Goal: Information Seeking & Learning: Learn about a topic

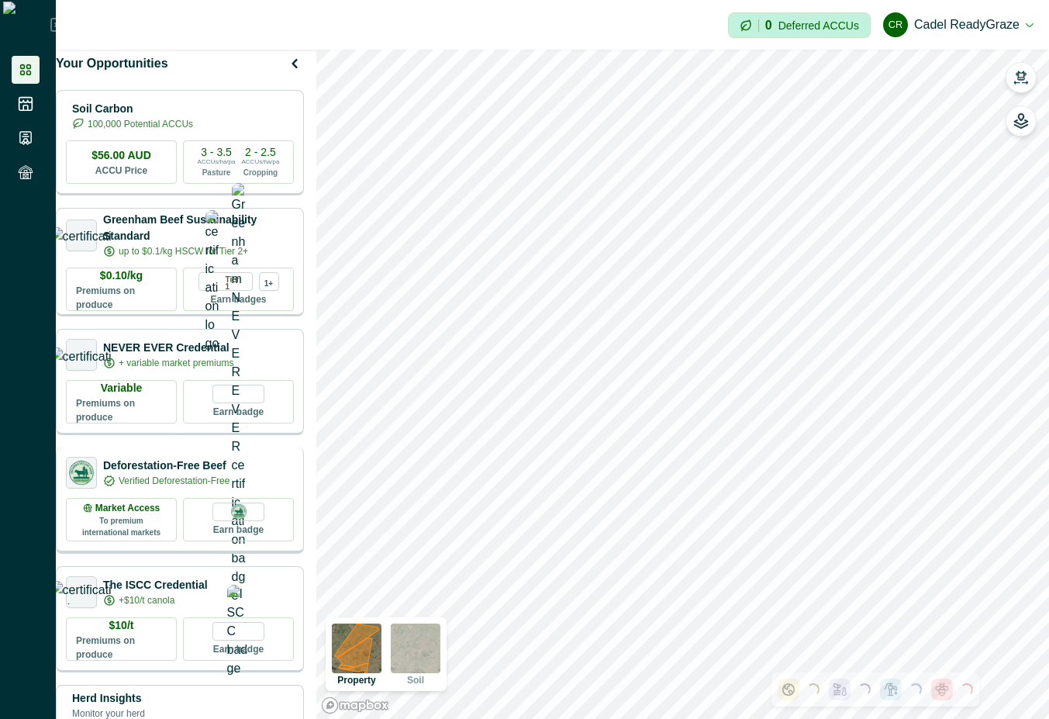
click at [196, 483] on p "Verified Deforestation-Free" at bounding box center [174, 481] width 111 height 14
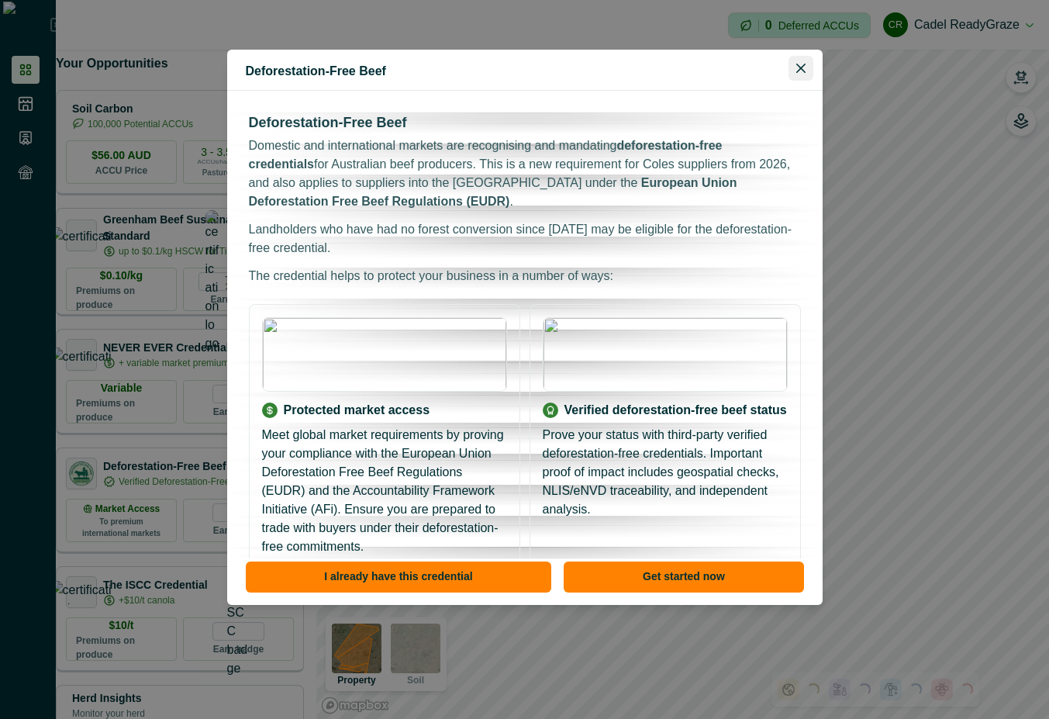
click at [803, 60] on button "Close" at bounding box center [800, 68] width 25 height 25
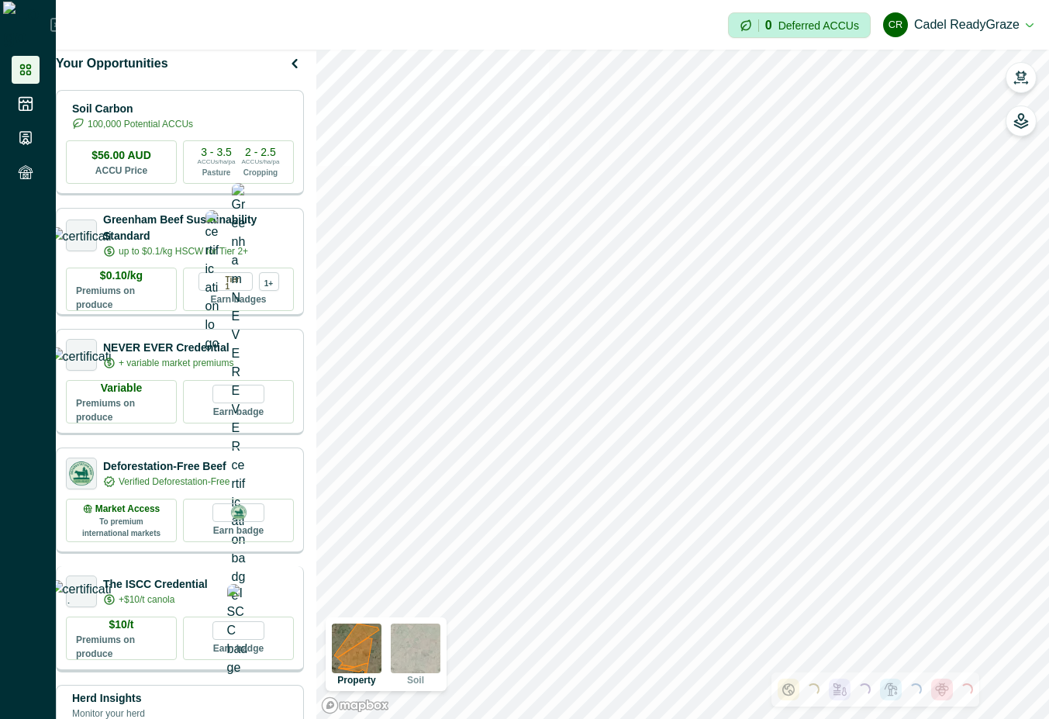
click at [147, 590] on p "The ISCC Credential" at bounding box center [155, 584] width 105 height 16
click at [208, 606] on div "+$10/t canola" at bounding box center [155, 599] width 105 height 14
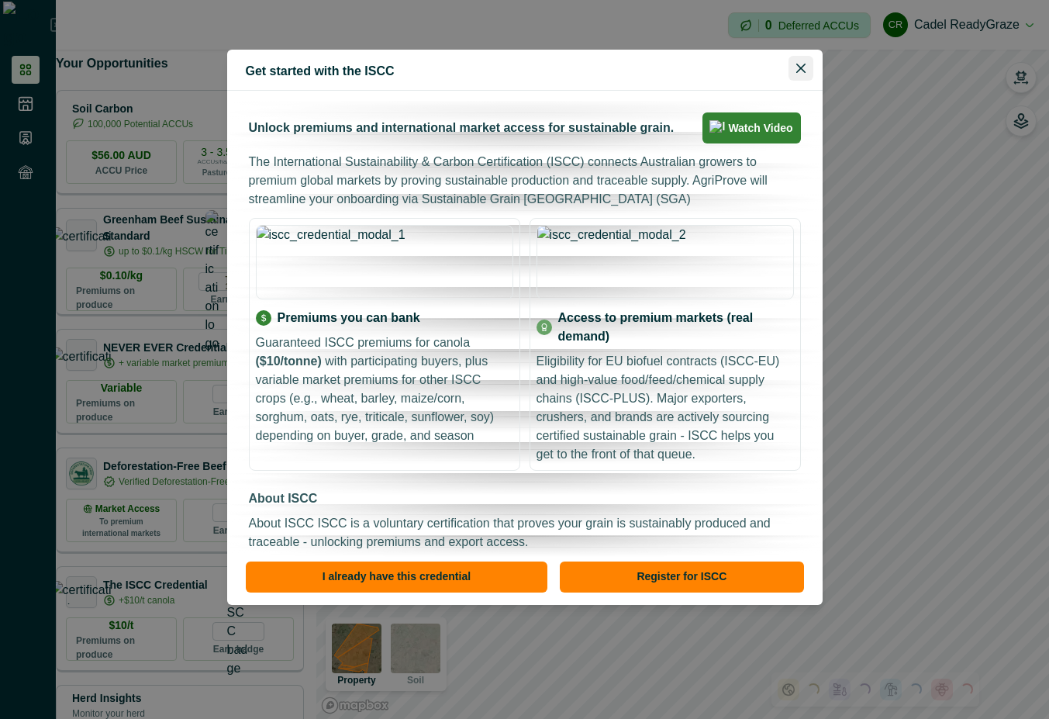
click at [796, 67] on icon "Close" at bounding box center [800, 68] width 9 height 9
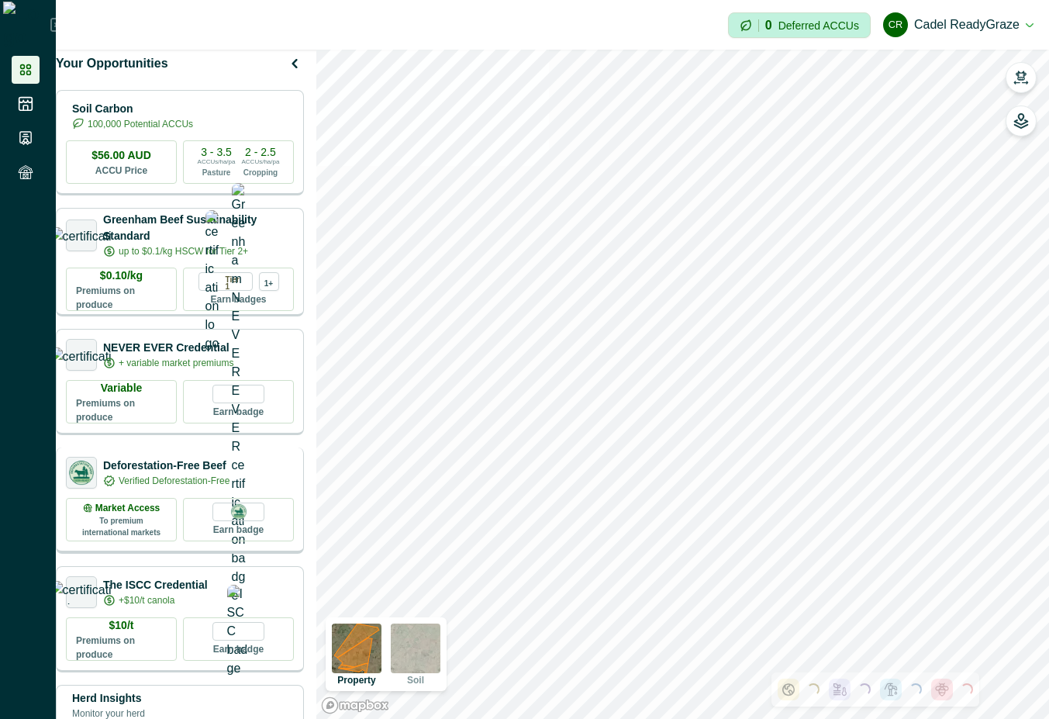
click at [190, 474] on p "Deforestation-Free Beef" at bounding box center [166, 465] width 126 height 16
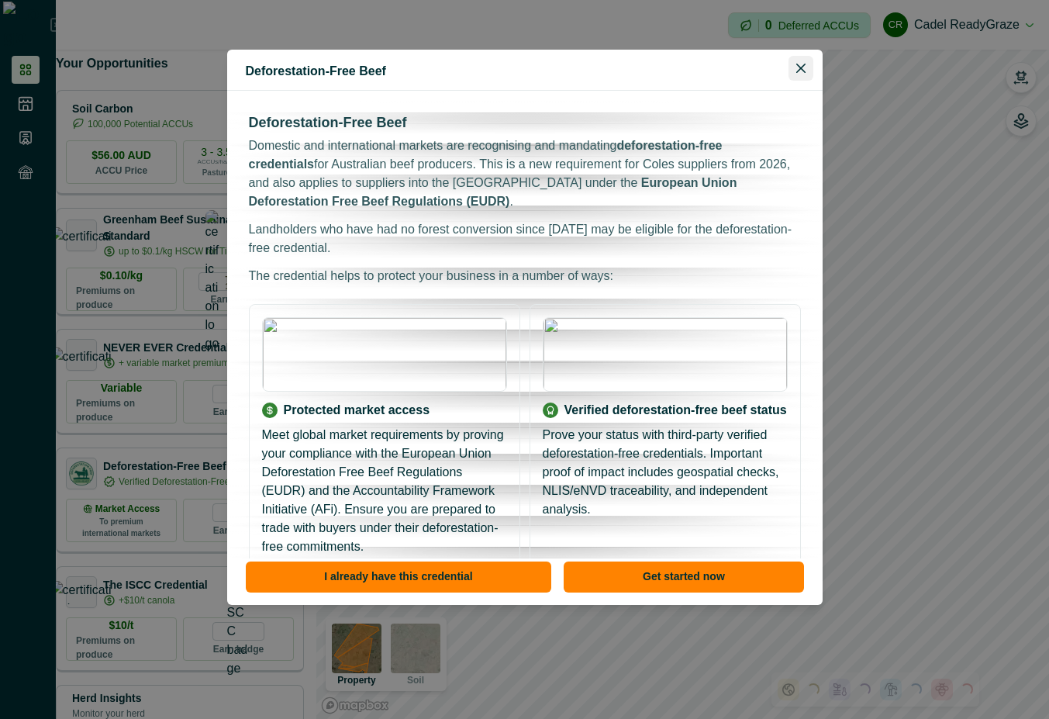
click at [798, 67] on icon "Close" at bounding box center [800, 68] width 9 height 9
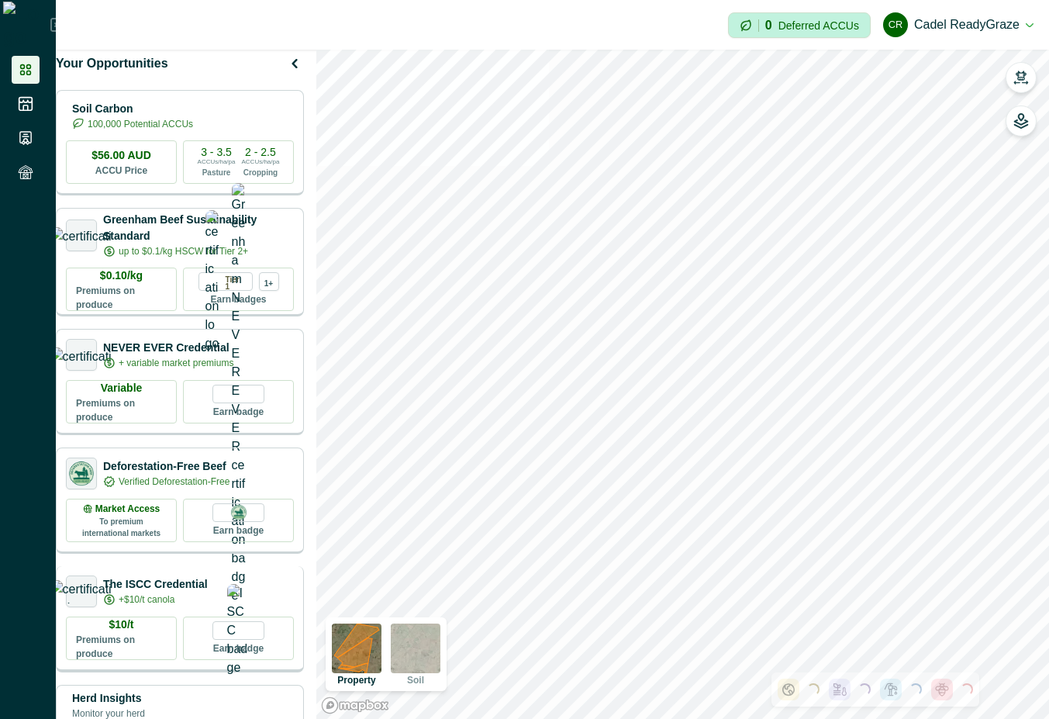
click at [174, 606] on p "+$10/t canola" at bounding box center [147, 599] width 56 height 14
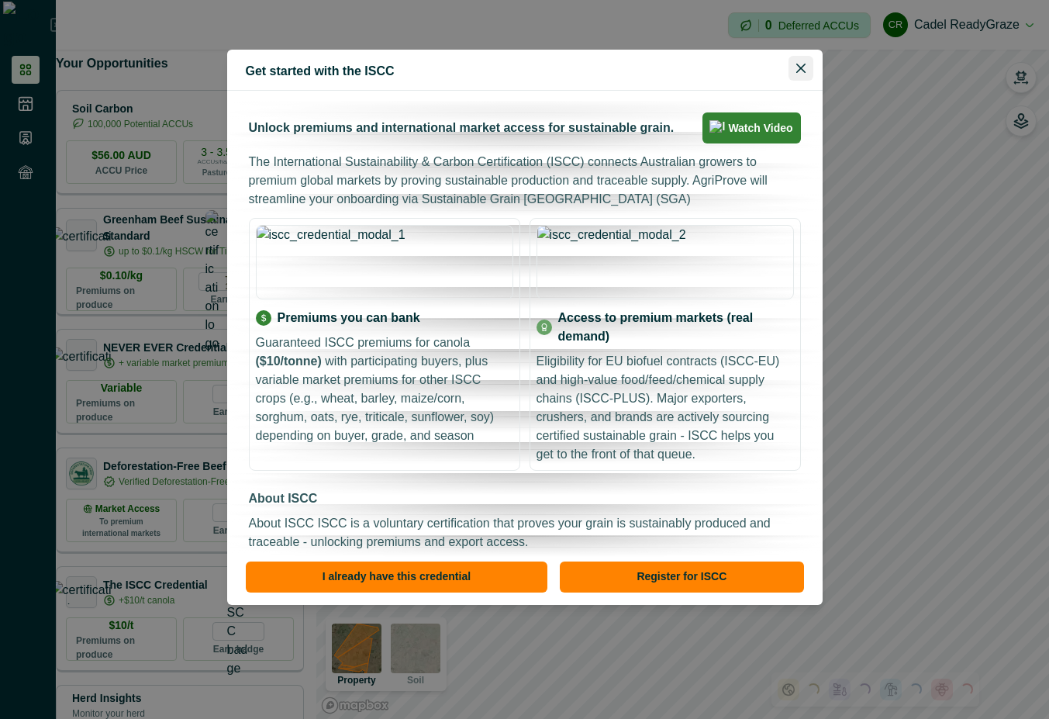
click at [796, 65] on icon "Close" at bounding box center [800, 68] width 9 height 9
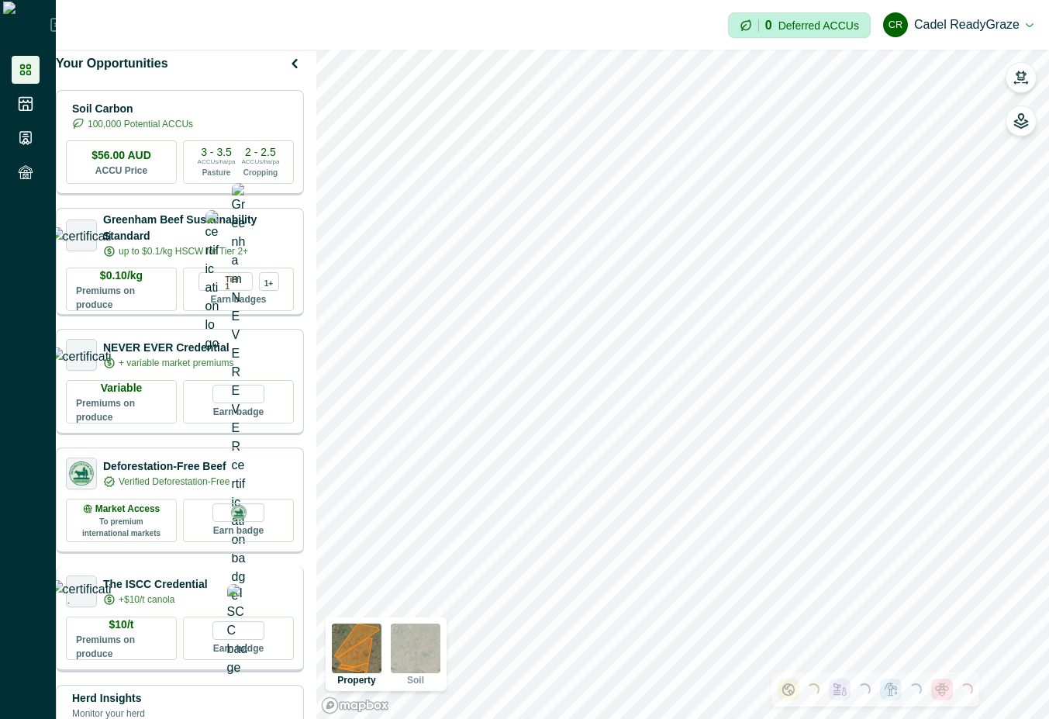
click at [202, 606] on div "+$10/t canola" at bounding box center [155, 599] width 105 height 14
click at [1022, 78] on icon "button" at bounding box center [1020, 75] width 11 height 9
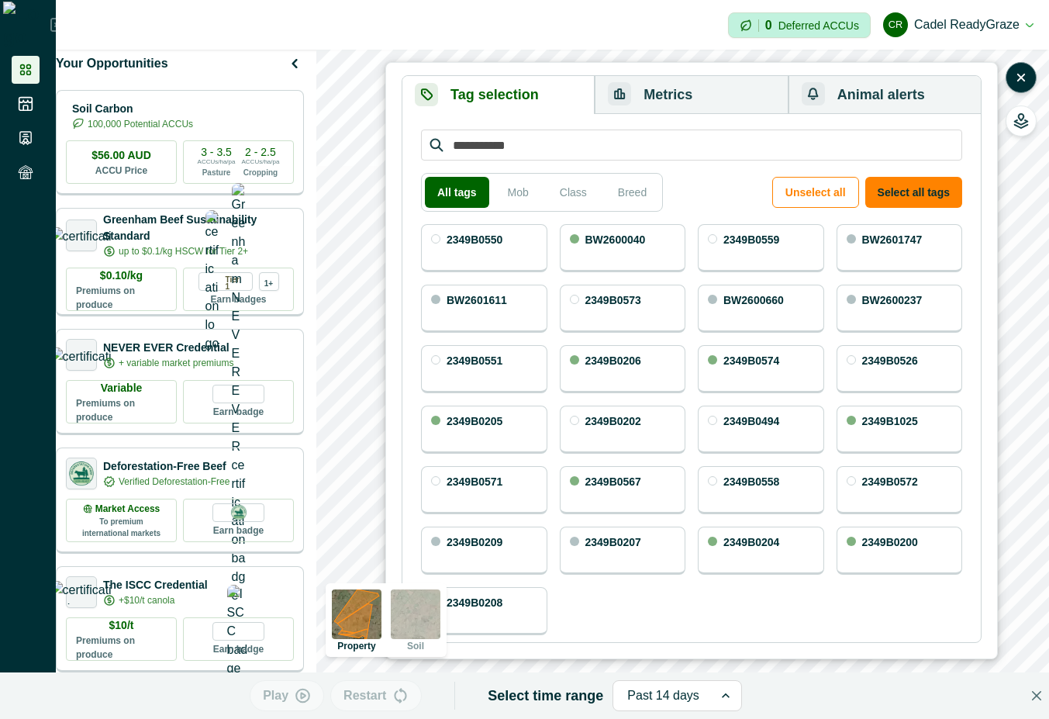
click at [1022, 78] on icon "button" at bounding box center [1021, 77] width 6 height 6
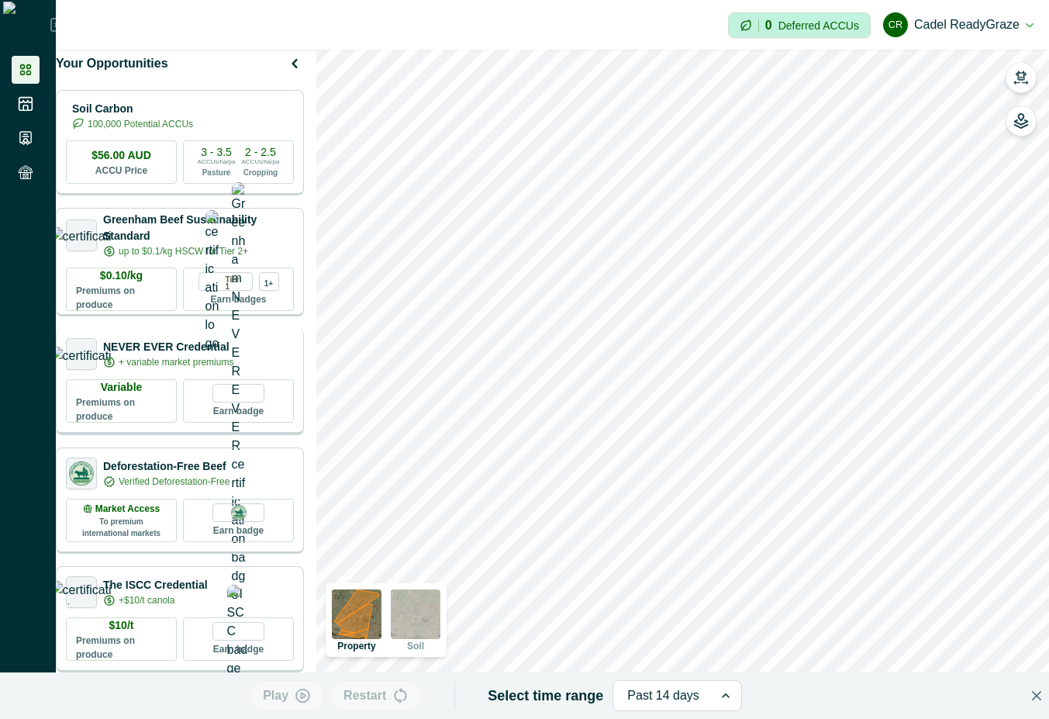
click at [225, 369] on p "+ variable market premiums" at bounding box center [176, 362] width 115 height 14
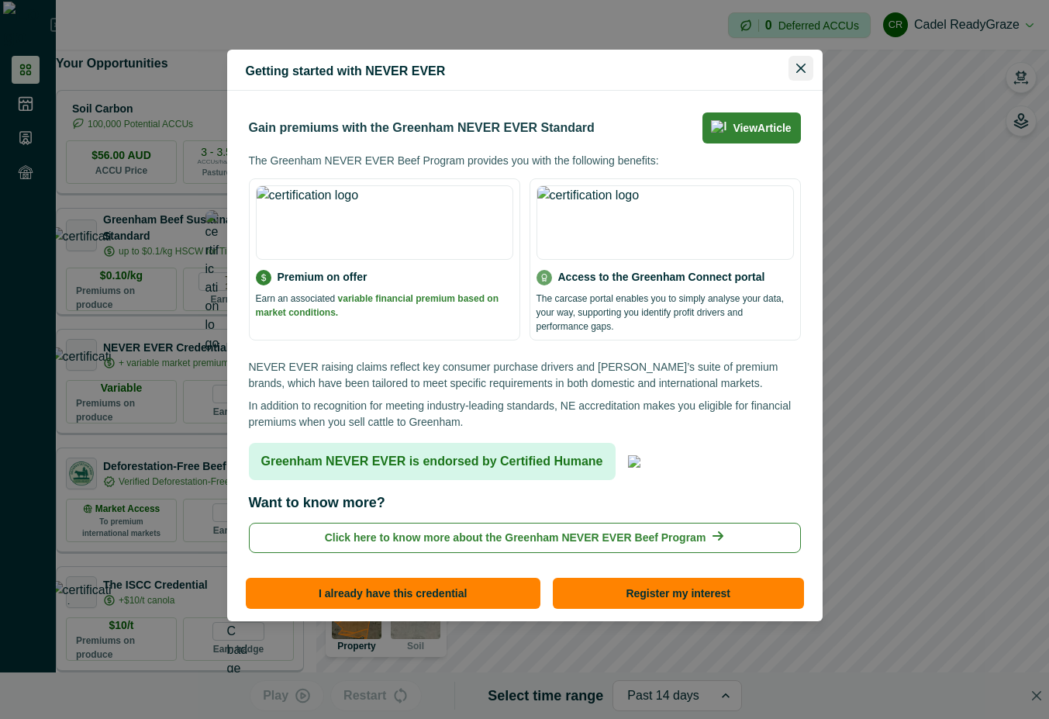
click at [811, 67] on button "Close" at bounding box center [800, 68] width 25 height 25
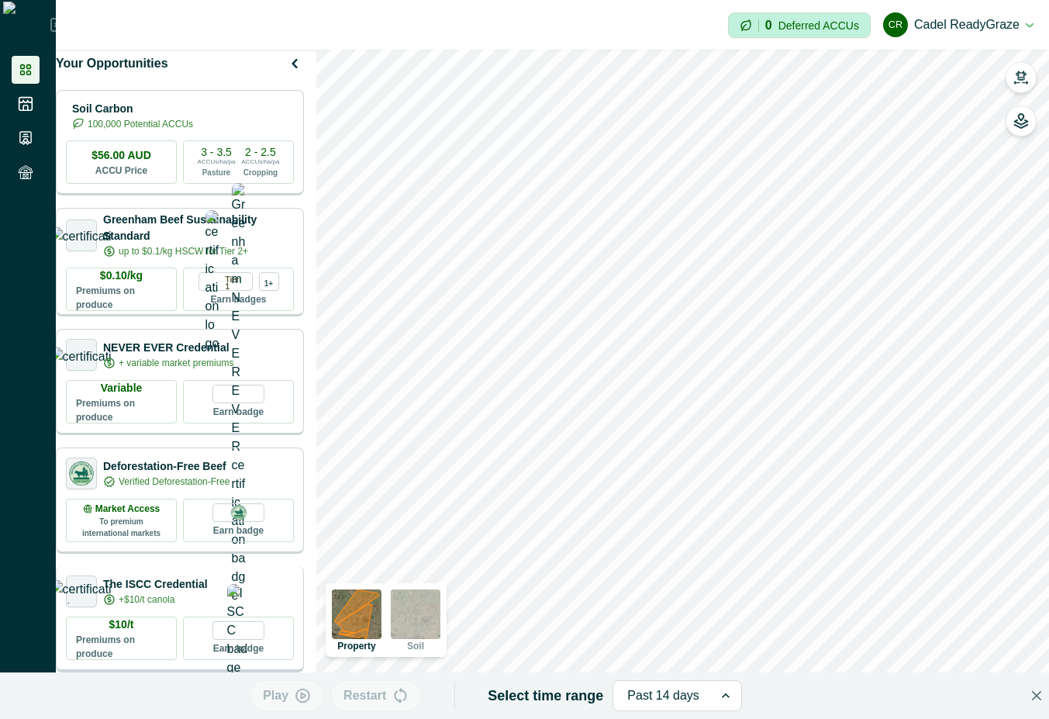
click at [202, 605] on div "+$10/t canola" at bounding box center [155, 599] width 105 height 14
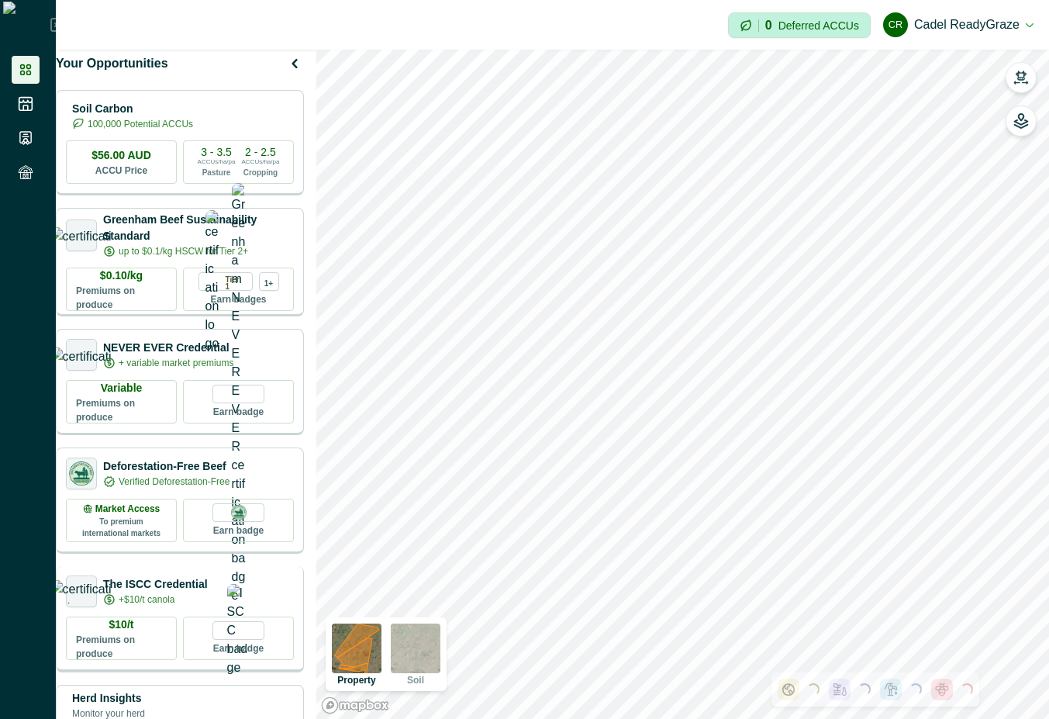
click at [233, 607] on div "The ISCC Credential +$10/t canola" at bounding box center [180, 591] width 228 height 32
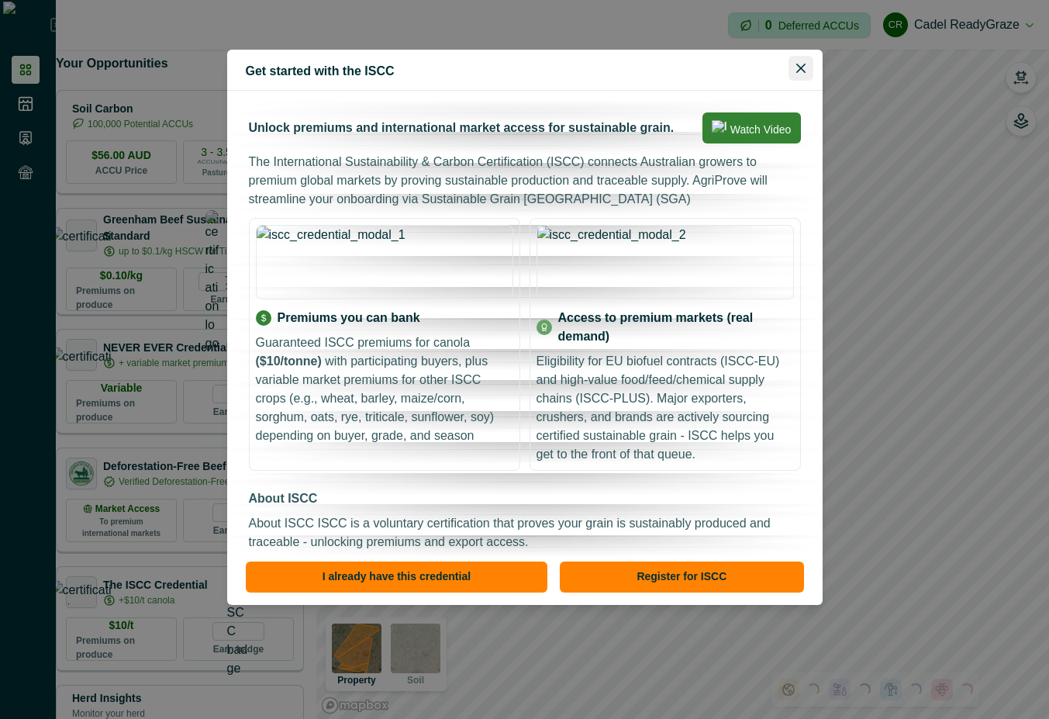
click at [792, 74] on button "Close" at bounding box center [800, 68] width 25 height 25
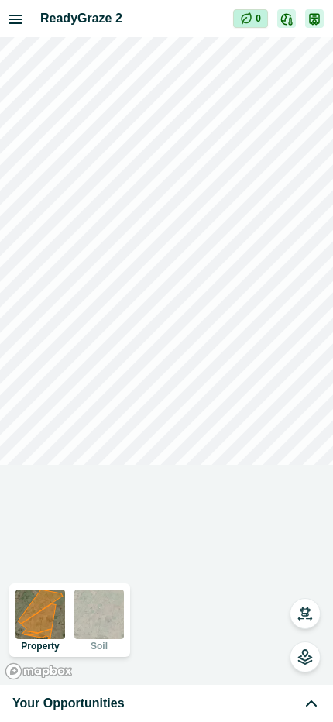
click at [174, 705] on div "Your Opportunities" at bounding box center [166, 704] width 309 height 19
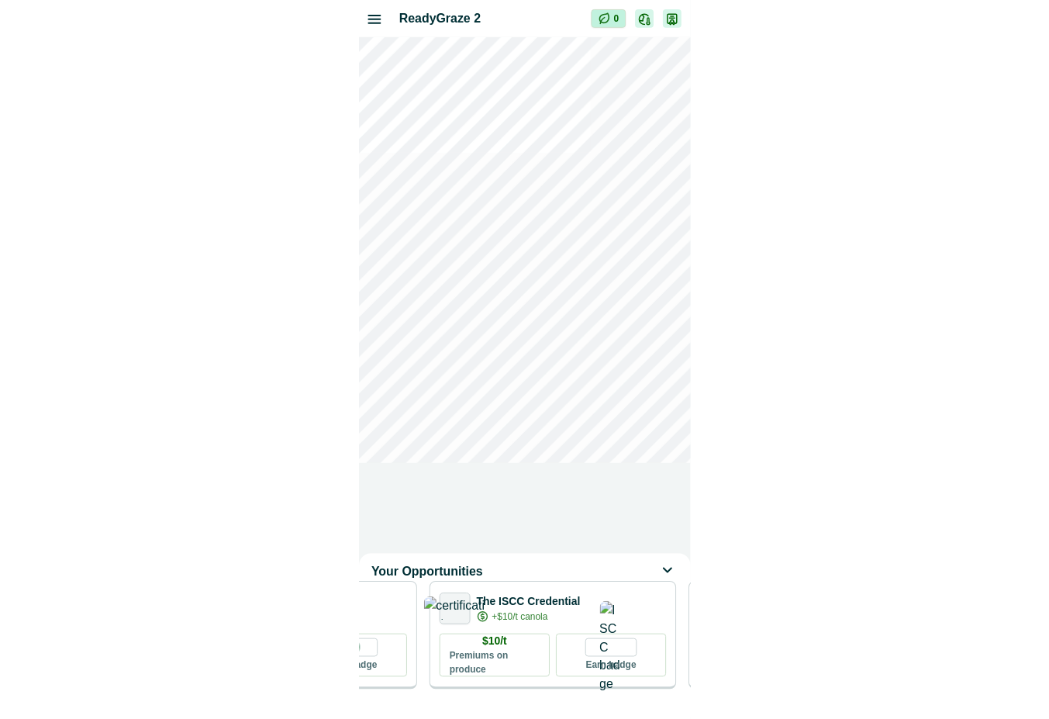
scroll to position [0, 985]
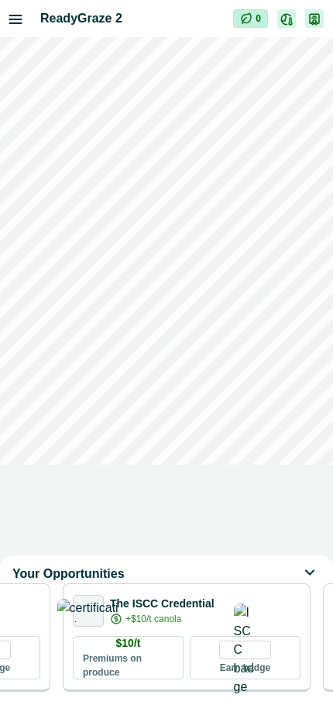
click at [210, 626] on div "+$10/t canola" at bounding box center [162, 619] width 105 height 14
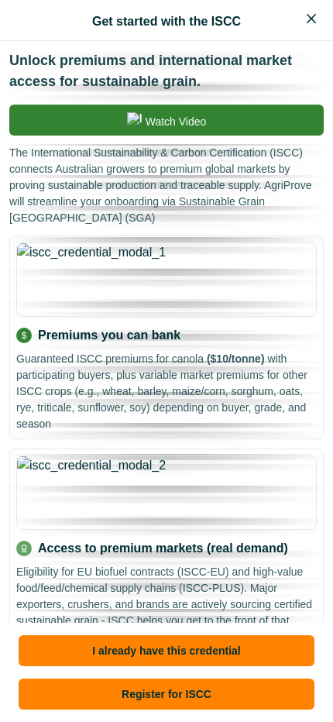
click at [301, 22] on button "Close" at bounding box center [311, 18] width 25 height 25
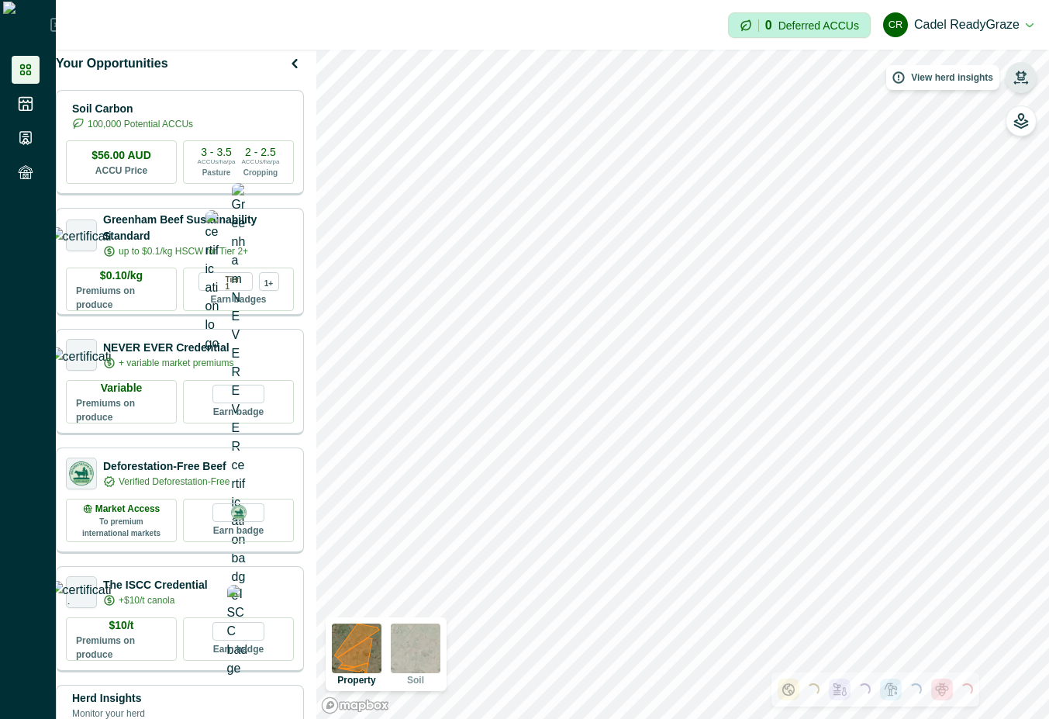
click at [1018, 73] on icon "button" at bounding box center [1020, 75] width 11 height 9
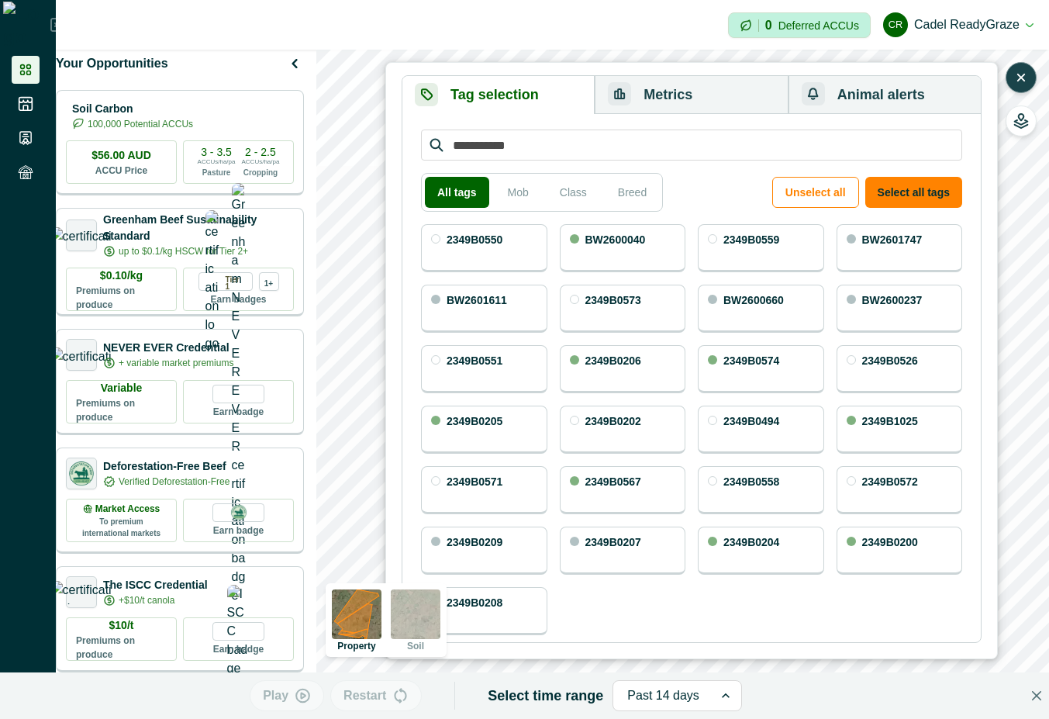
click at [1018, 73] on icon "button" at bounding box center [1021, 78] width 16 height 16
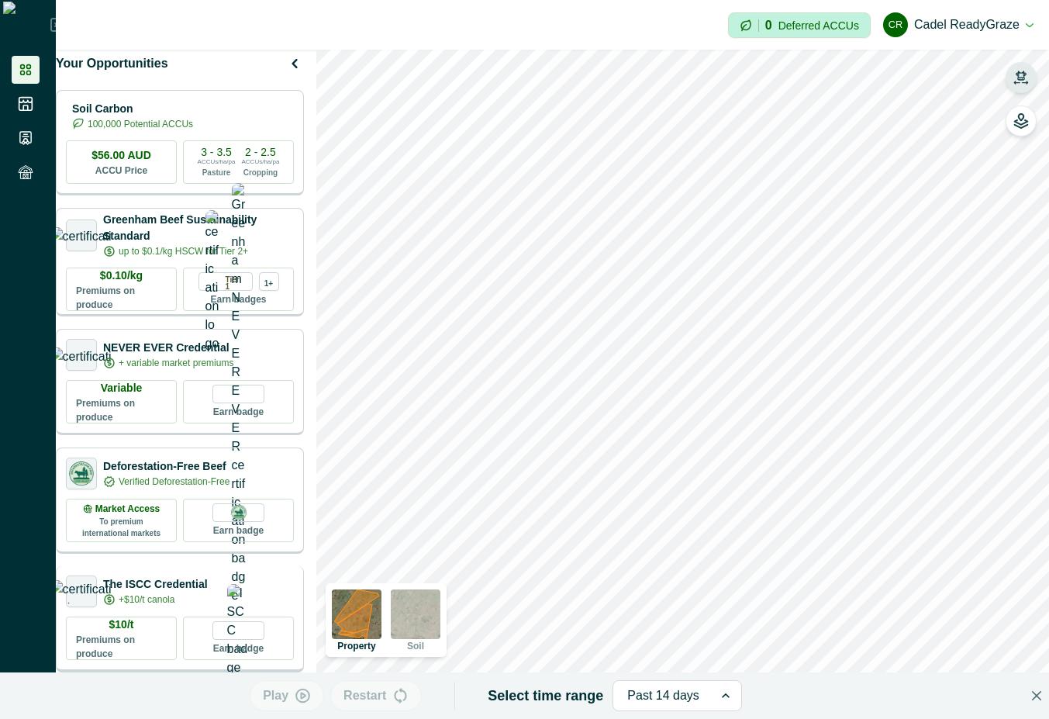
click at [165, 606] on p "+$10/t canola" at bounding box center [147, 599] width 56 height 14
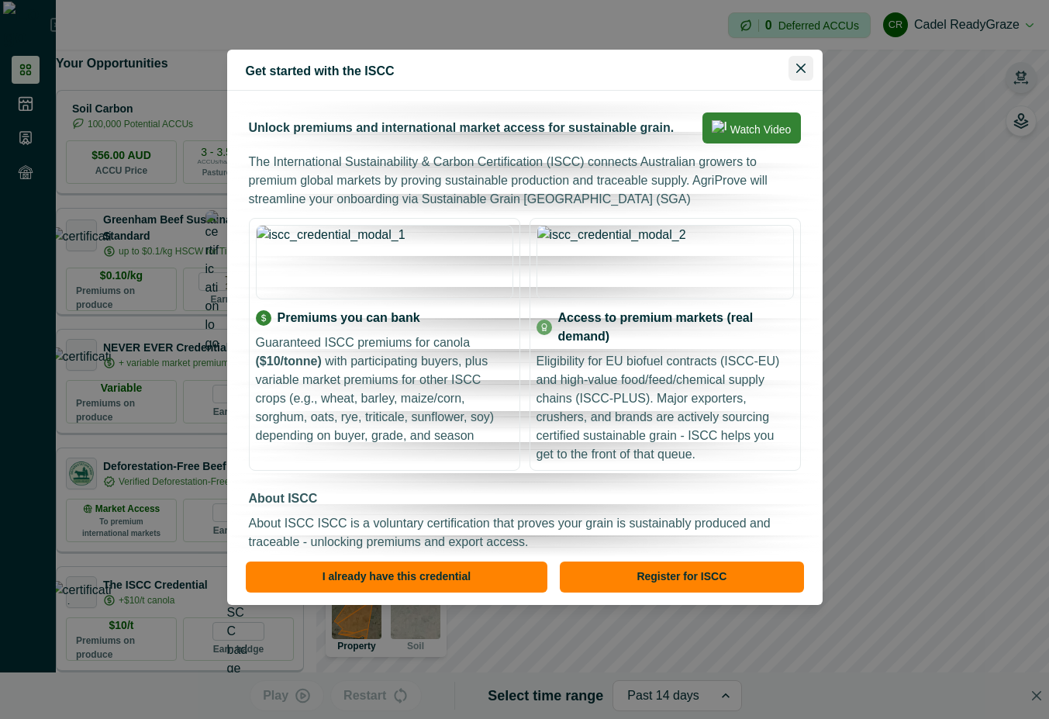
click at [799, 68] on icon "Close" at bounding box center [799, 68] width 9 height 9
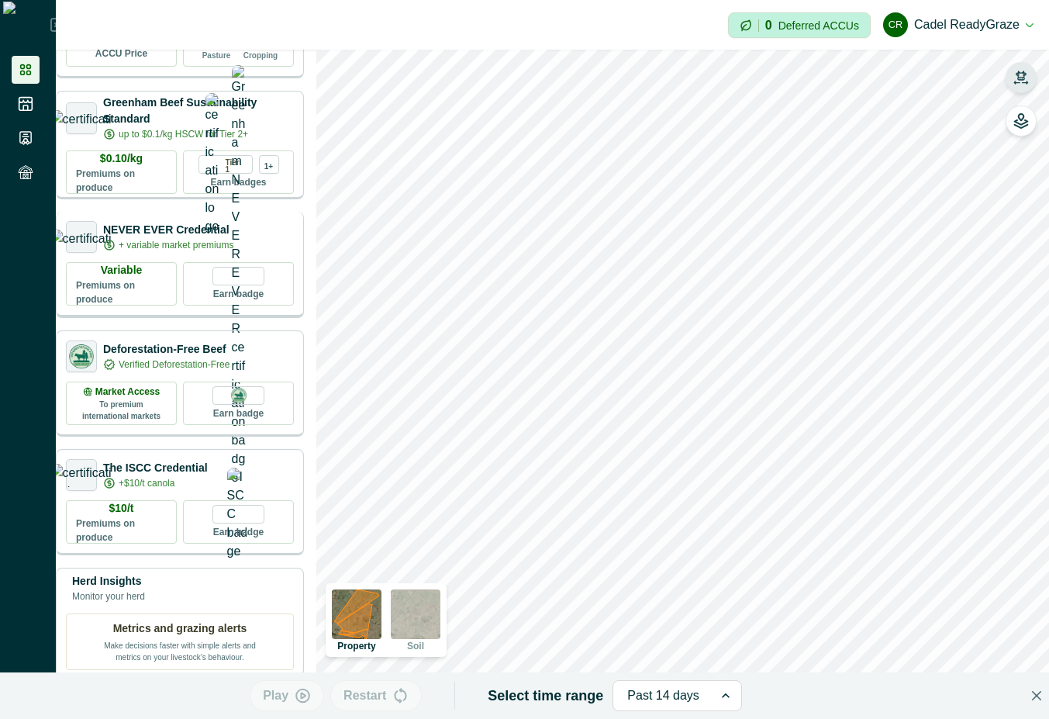
scroll to position [279, 0]
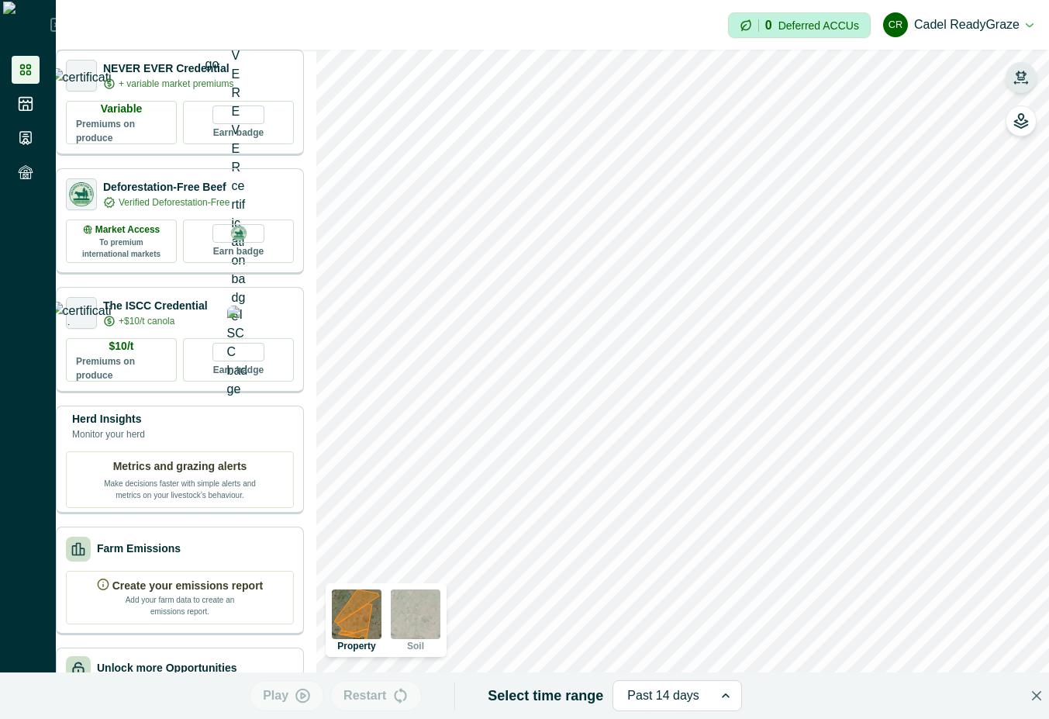
click at [1026, 25] on button "CR Cadel ReadyGraze" at bounding box center [958, 24] width 150 height 37
click at [949, 74] on button "Sign out" at bounding box center [946, 70] width 172 height 26
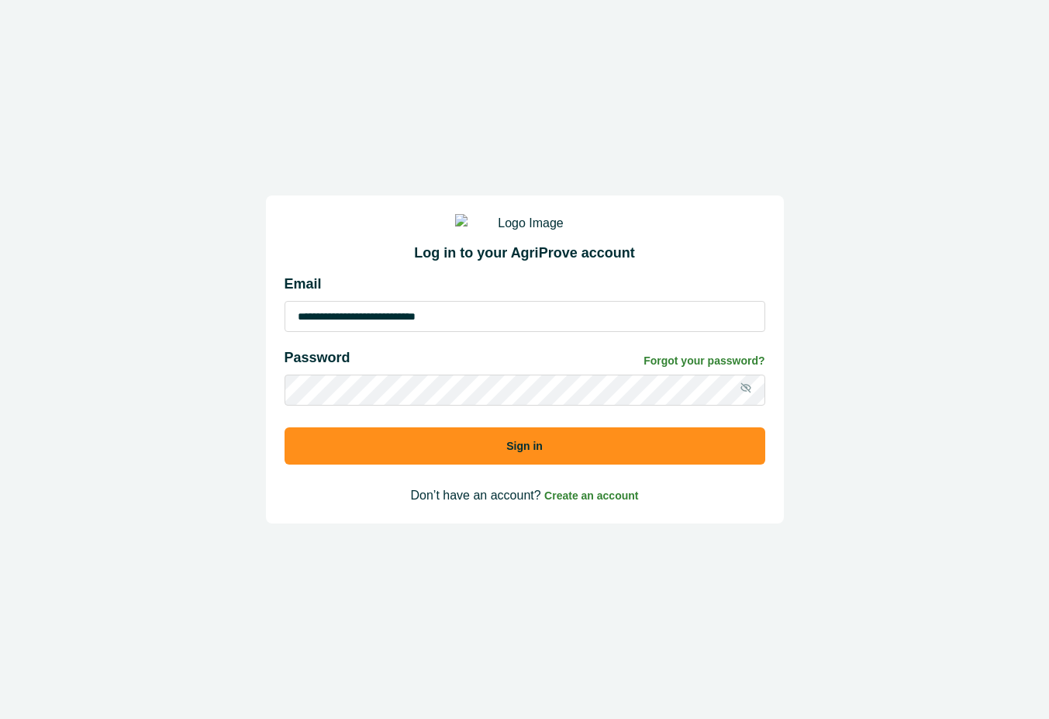
click at [541, 332] on input "**********" at bounding box center [524, 316] width 481 height 31
type input "**********"
click at [716, 446] on button "Sign in" at bounding box center [524, 445] width 481 height 37
